Goal: Navigation & Orientation: Understand site structure

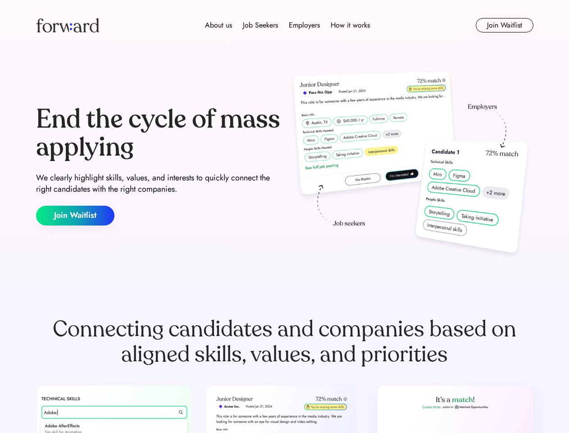
click at [284, 216] on div "End the cycle of mass applying We clearly highlight skills, values, and interes…" at bounding box center [285, 166] width 498 height 194
click at [285, 25] on div "About us Job Seekers Employers How it works" at bounding box center [287, 25] width 355 height 11
click at [68, 25] on img at bounding box center [67, 25] width 63 height 14
click at [288, 25] on div "About us Job Seekers Employers How it works" at bounding box center [287, 25] width 355 height 11
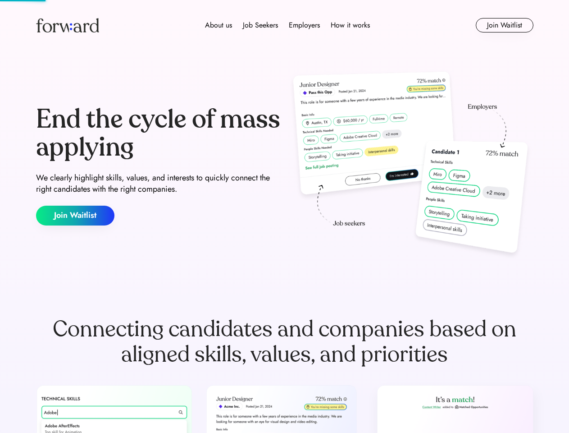
click at [219, 25] on div "About us" at bounding box center [218, 25] width 27 height 11
click at [261, 25] on div "Job Seekers" at bounding box center [260, 25] width 35 height 11
click at [304, 25] on div "Employers" at bounding box center [304, 25] width 31 height 11
